Goal: Obtain resource: Download file/media

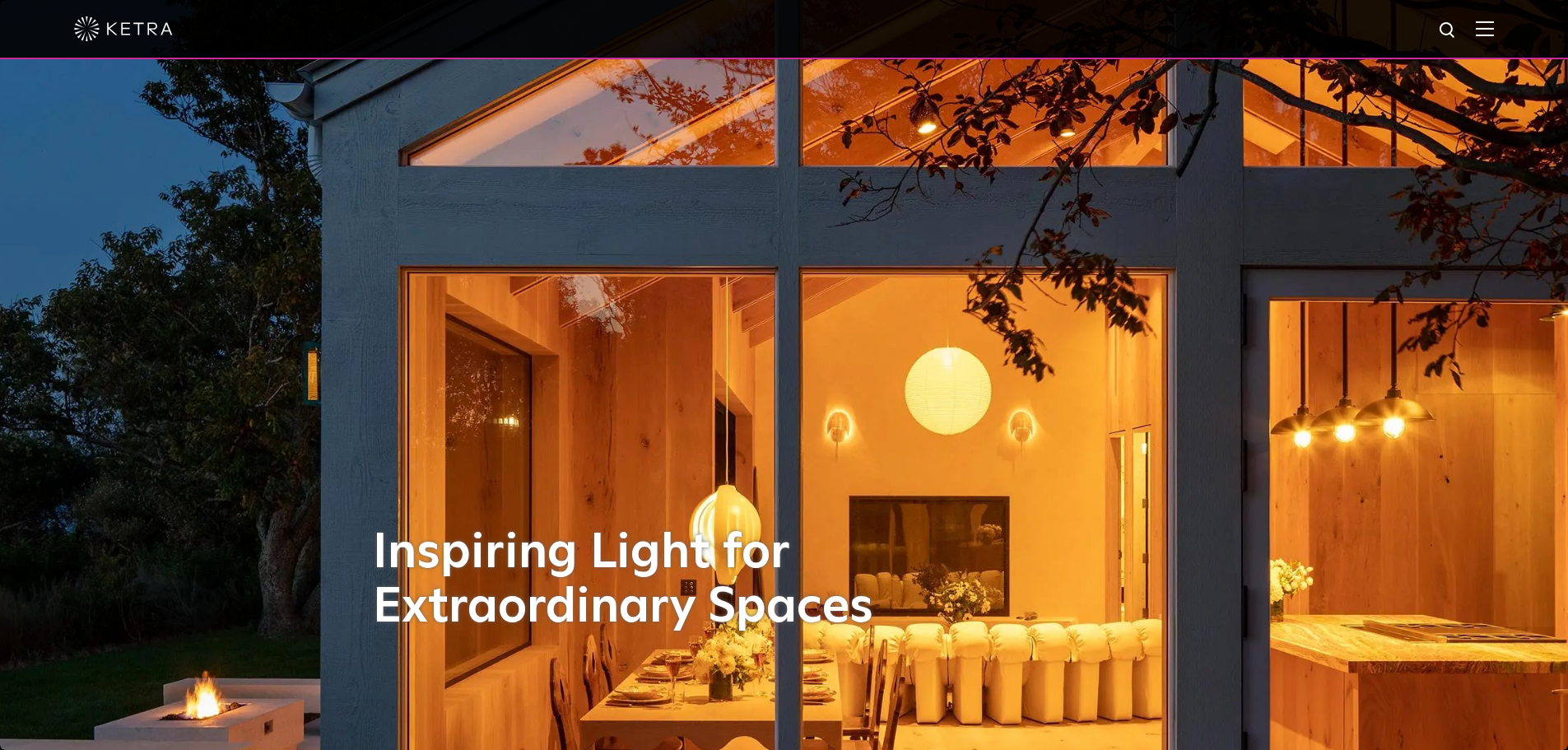
click at [1493, 29] on img at bounding box center [1484, 28] width 18 height 16
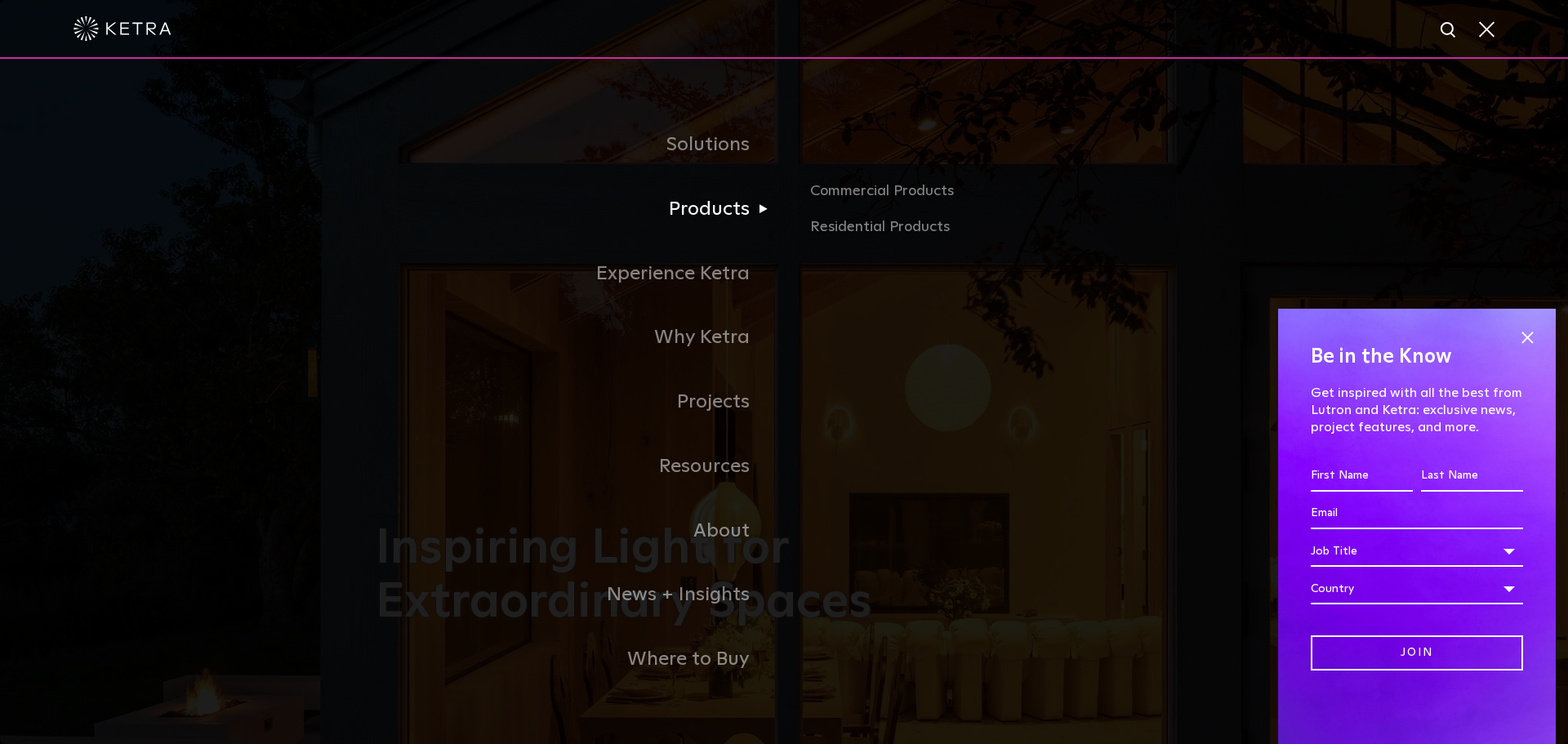
click at [723, 224] on link "Products" at bounding box center [579, 209] width 408 height 64
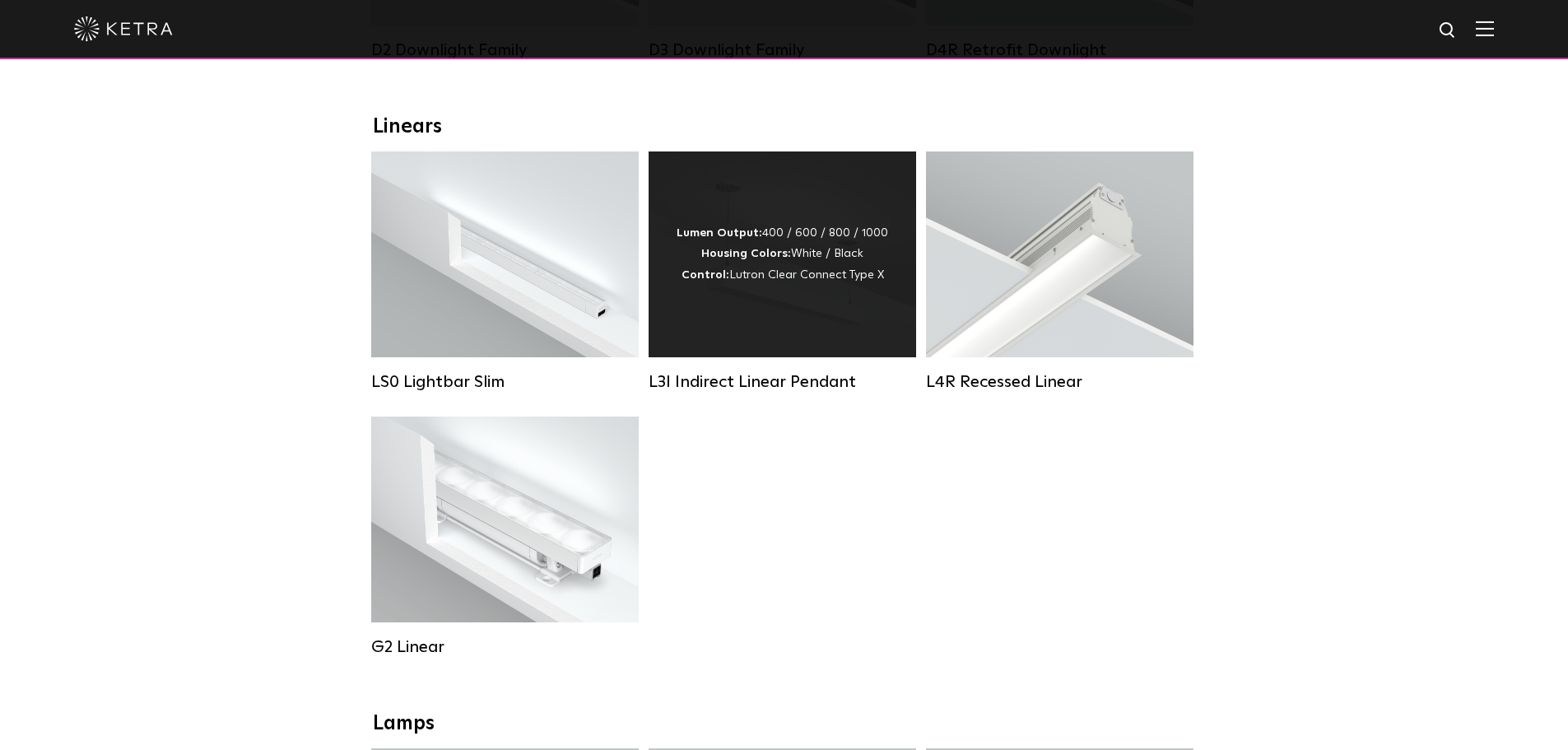
scroll to position [576, 0]
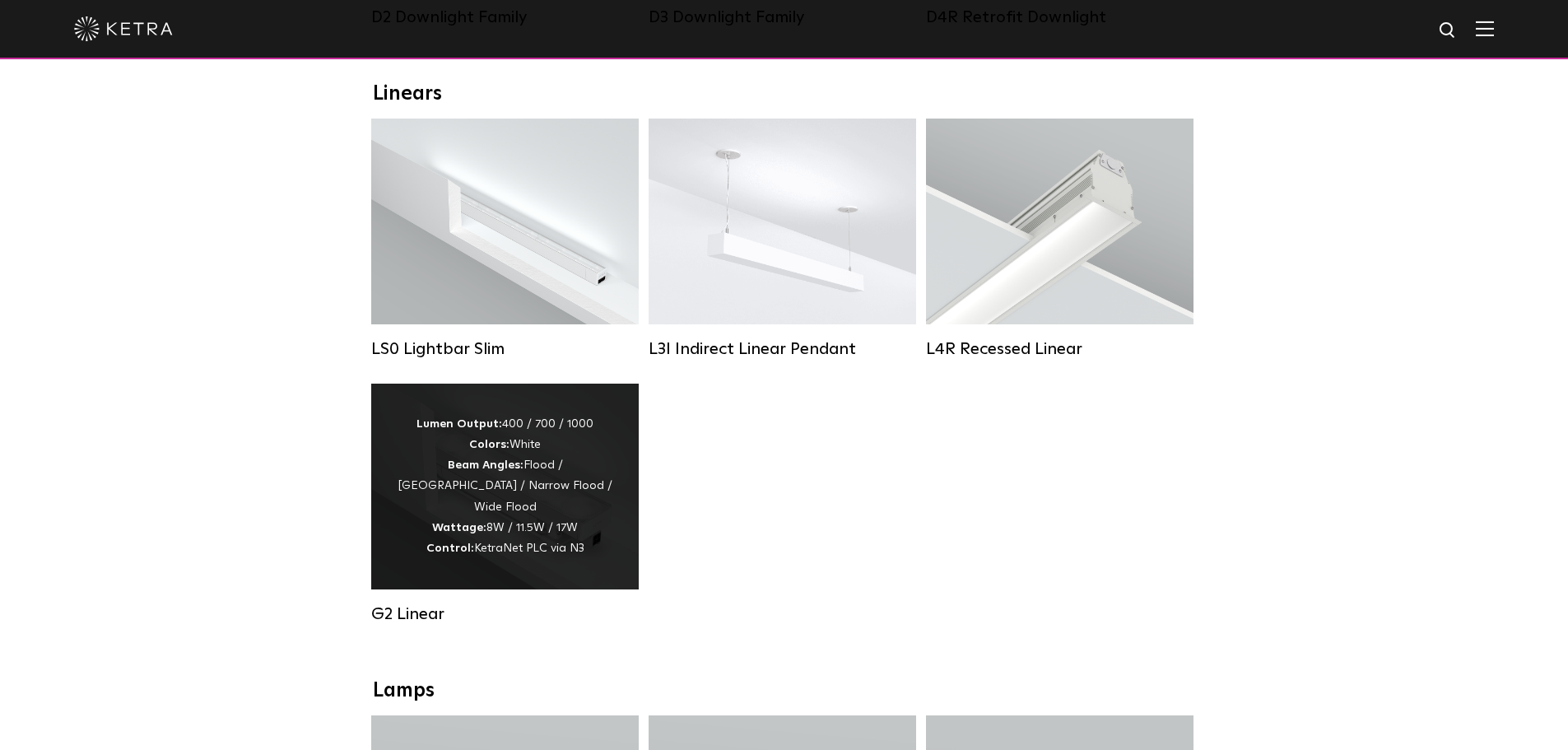
click at [556, 492] on div "Lumen Output: 400 / 700 / 1000 Colors: White Beam Angles: Flood / Graze / Narro…" at bounding box center [505, 487] width 218 height 145
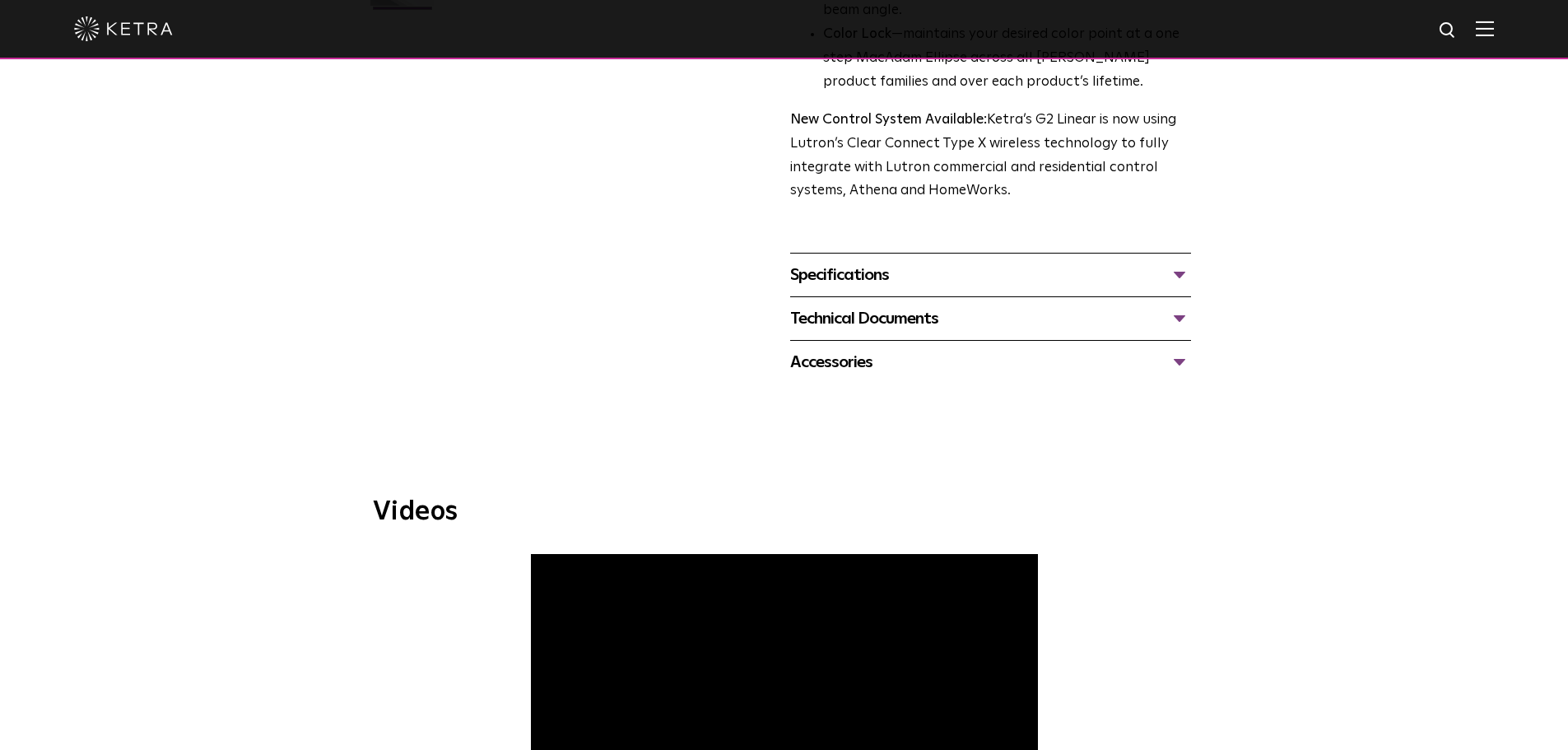
scroll to position [576, 0]
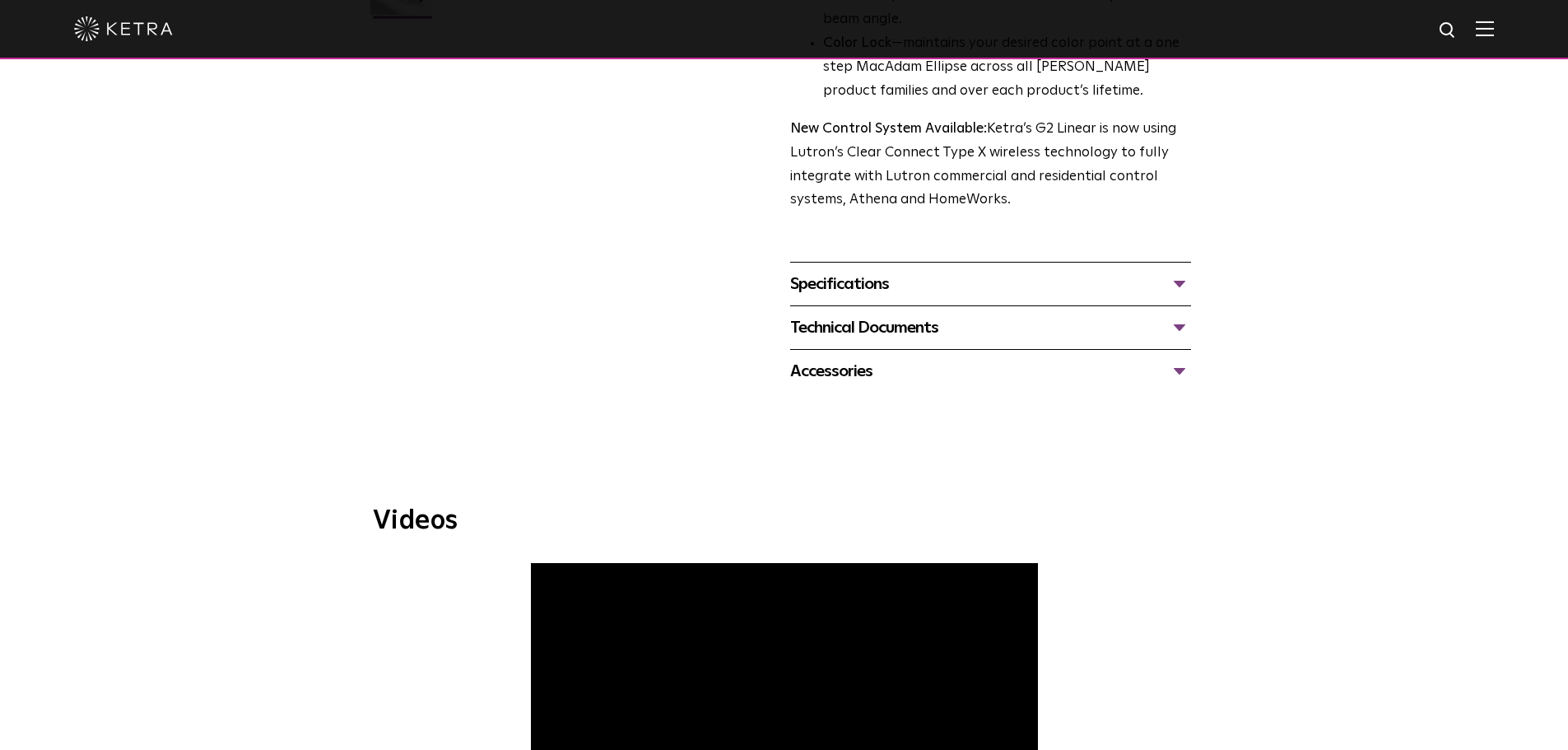
click at [1167, 278] on div "Specifications" at bounding box center [990, 284] width 401 height 26
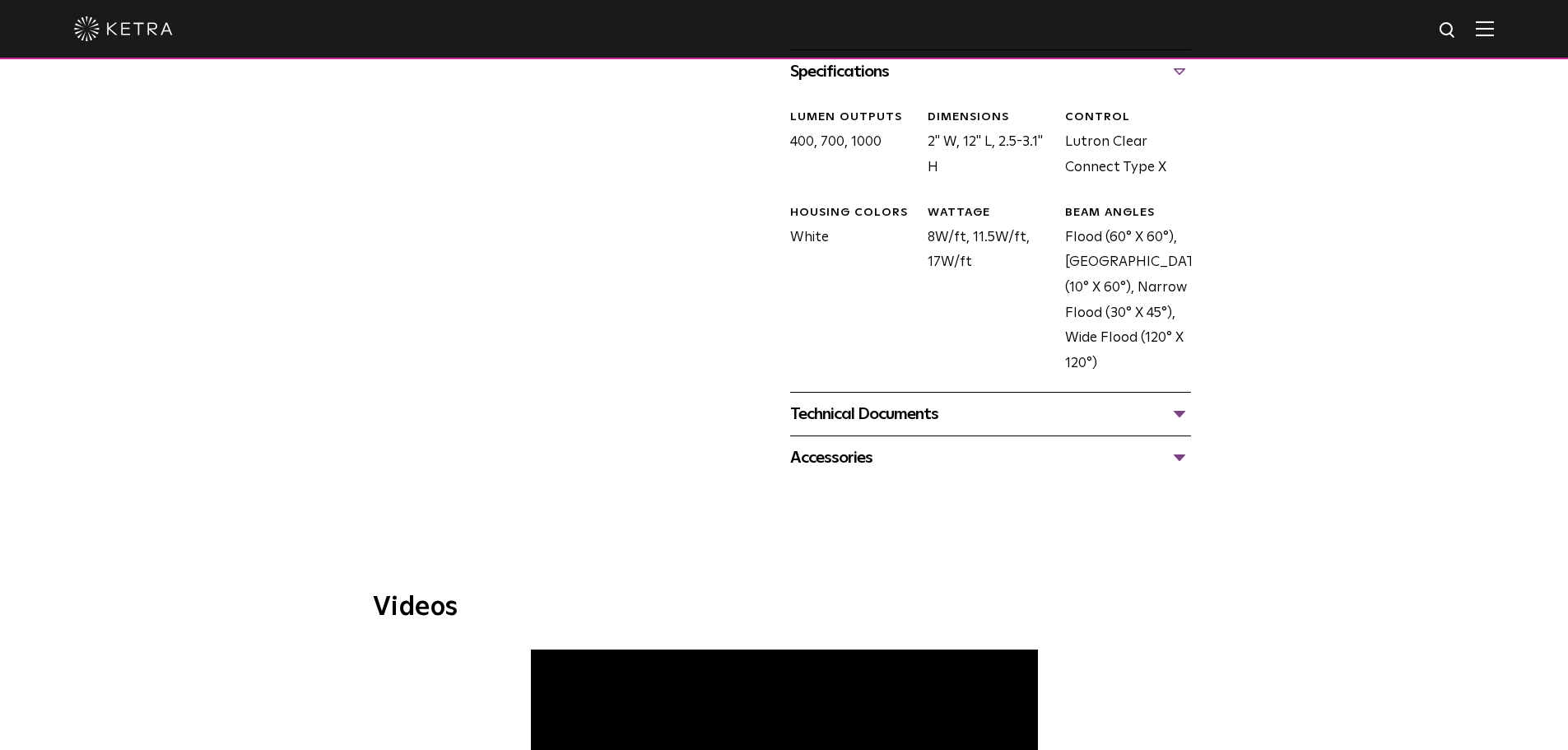
scroll to position [822, 0]
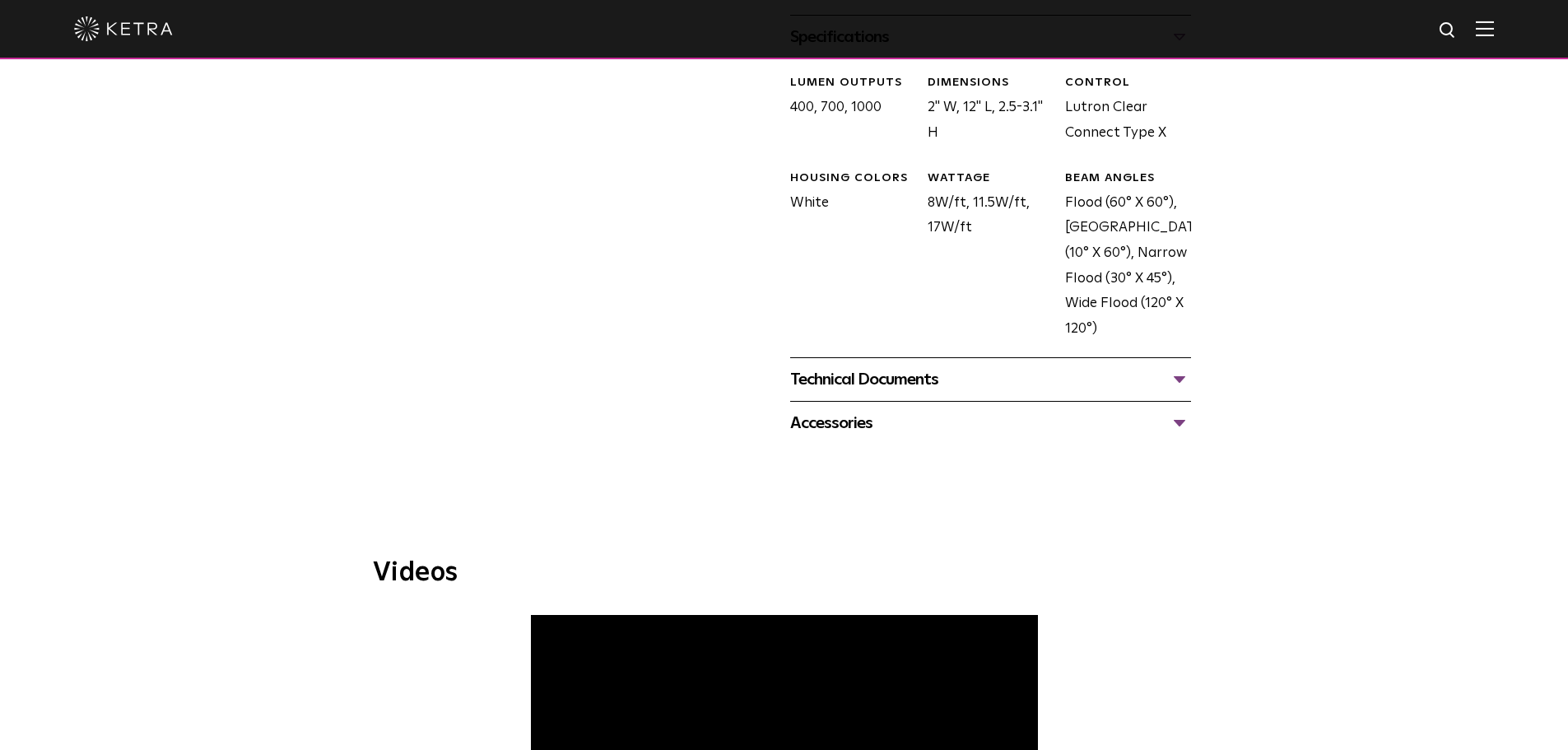
click at [1127, 369] on div "Technical Documents" at bounding box center [990, 379] width 401 height 26
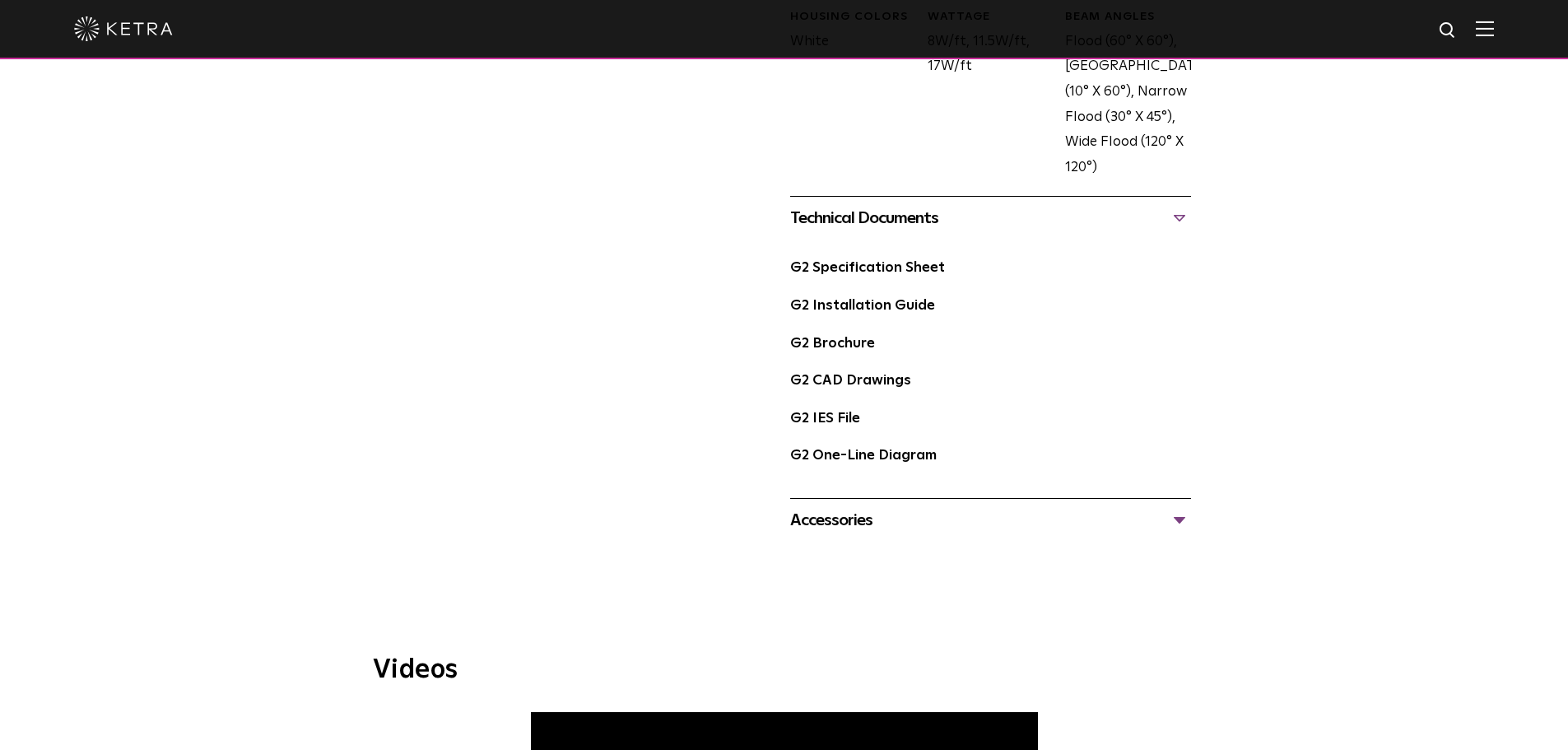
scroll to position [987, 0]
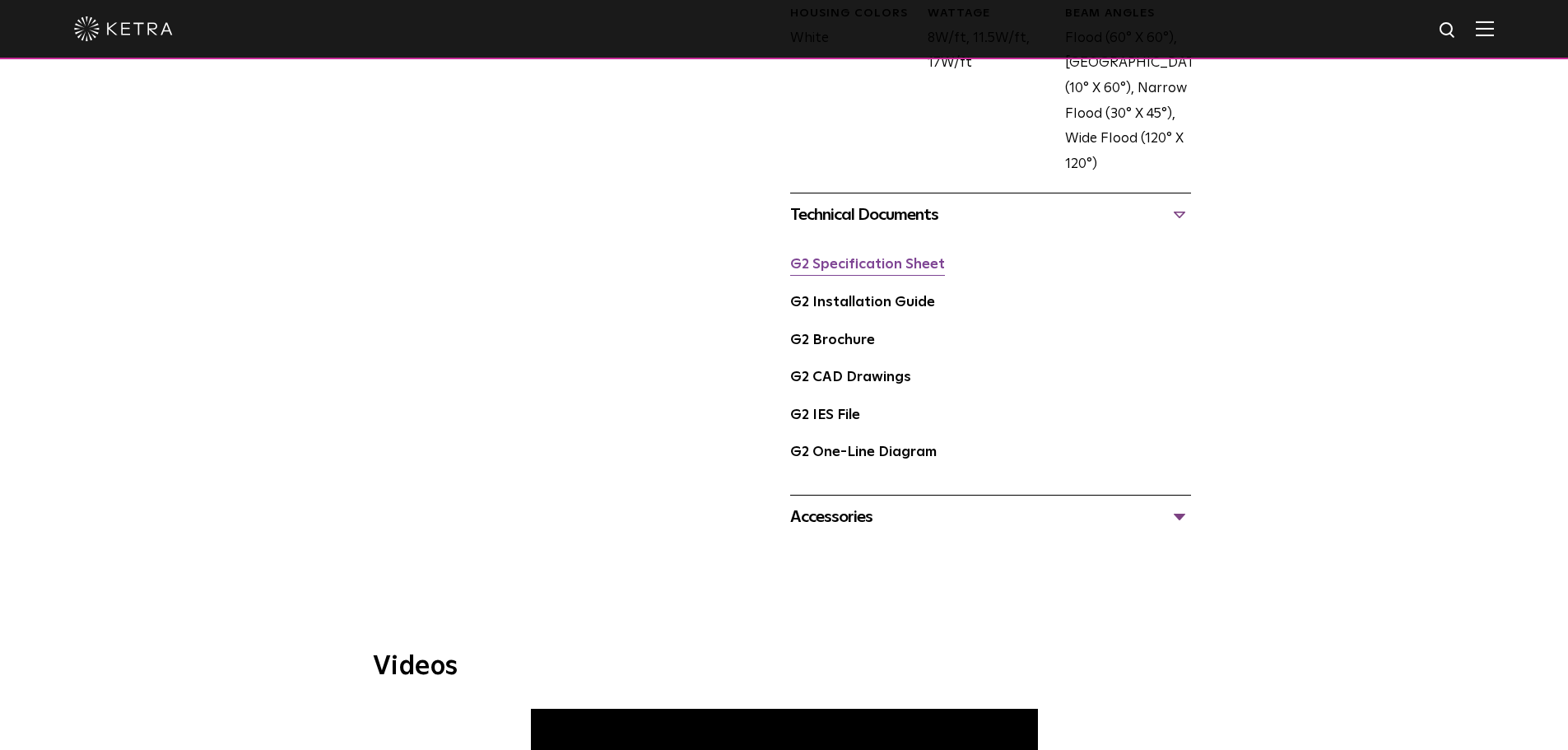
click at [880, 266] on link "G2 Specification Sheet" at bounding box center [867, 264] width 154 height 14
